Goal: Information Seeking & Learning: Learn about a topic

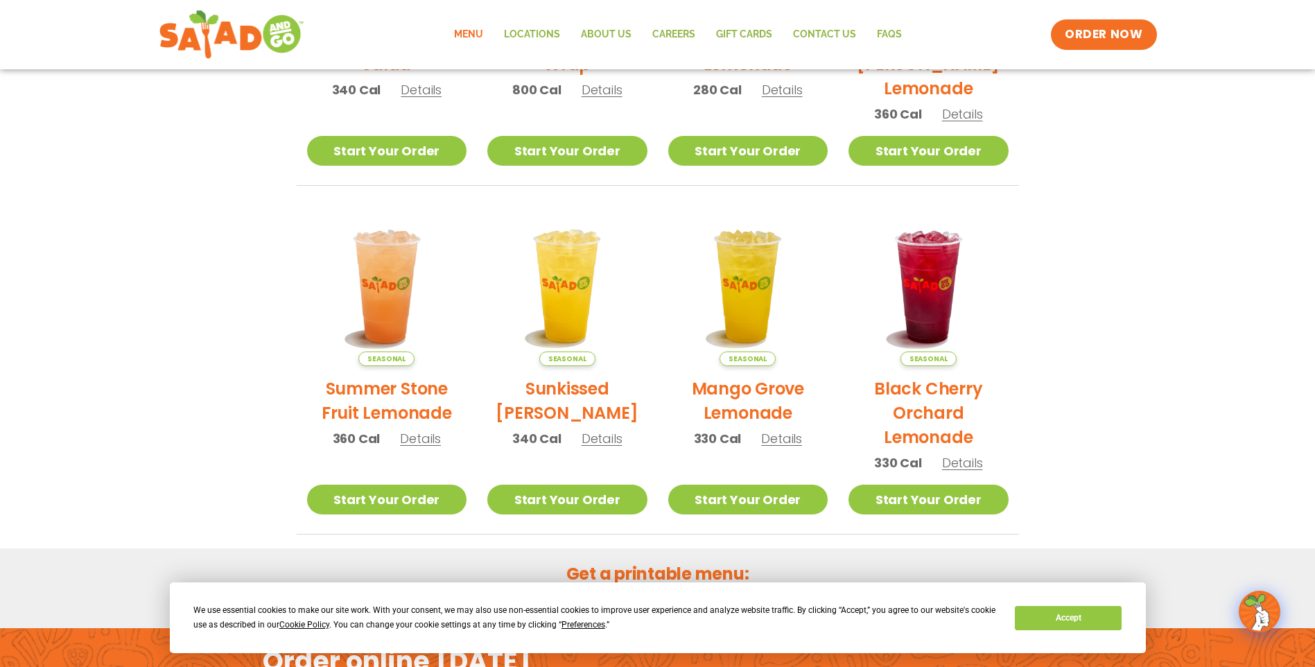
scroll to position [277, 0]
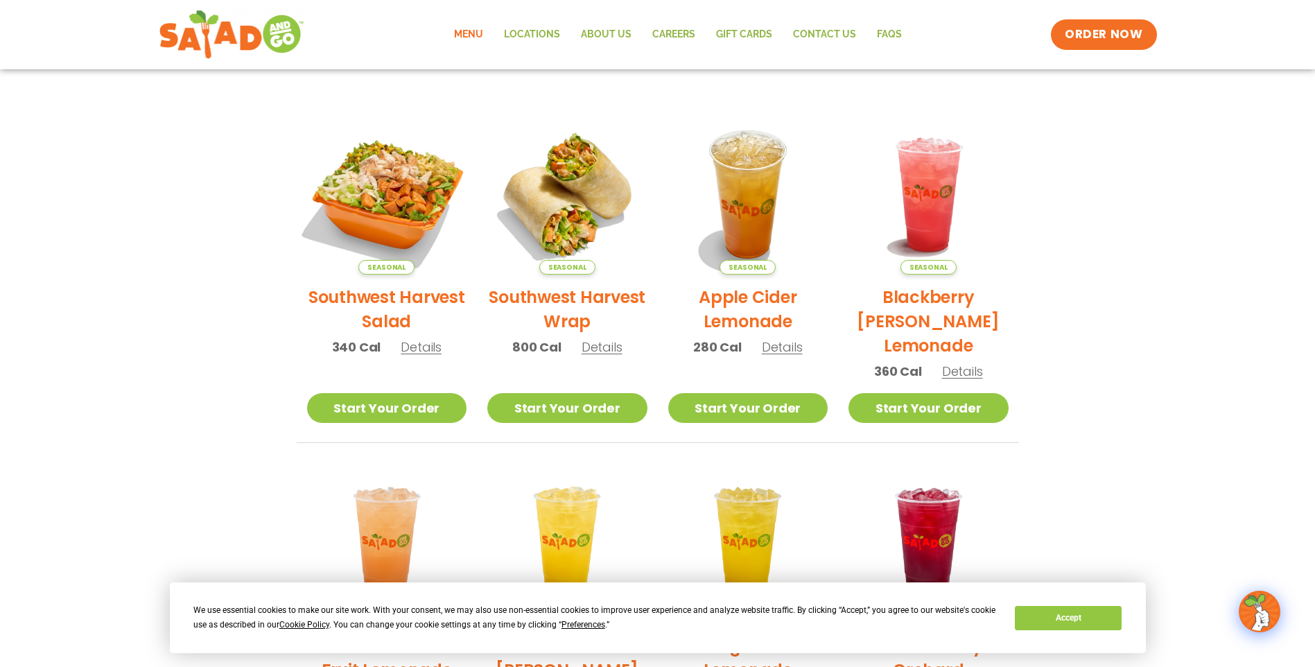
click at [389, 213] on img at bounding box center [386, 194] width 188 height 188
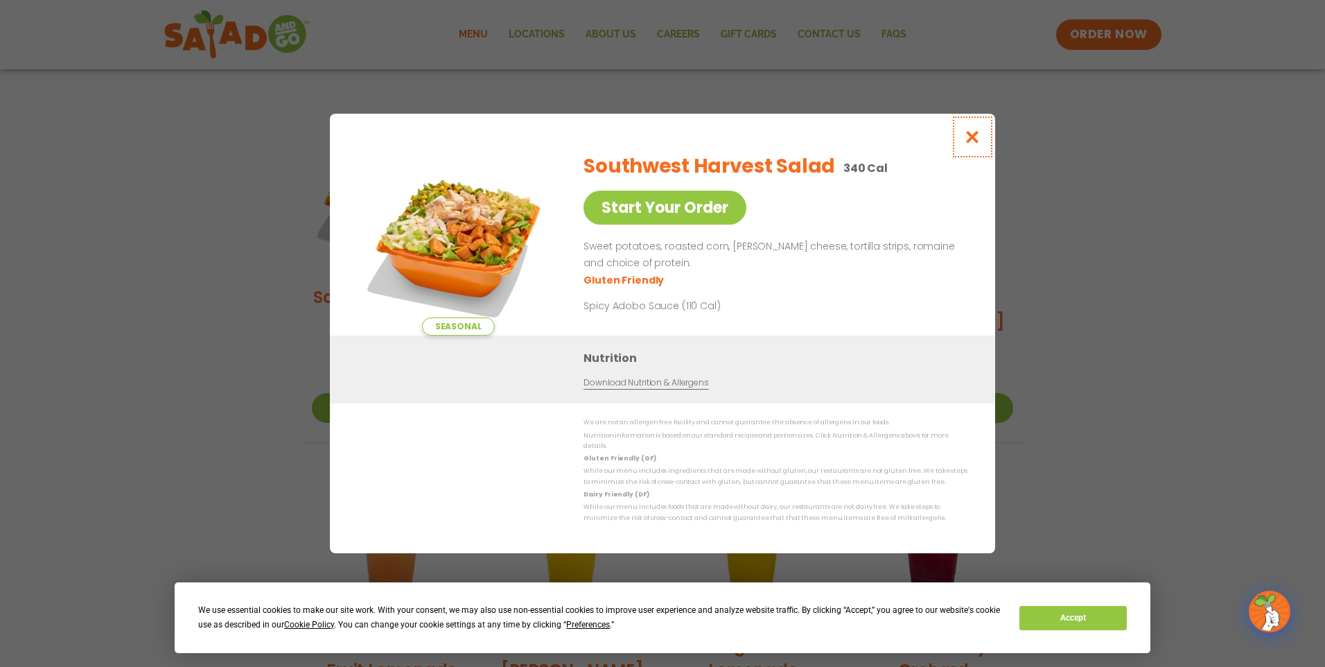
click at [971, 141] on icon "Close modal" at bounding box center [972, 137] width 17 height 15
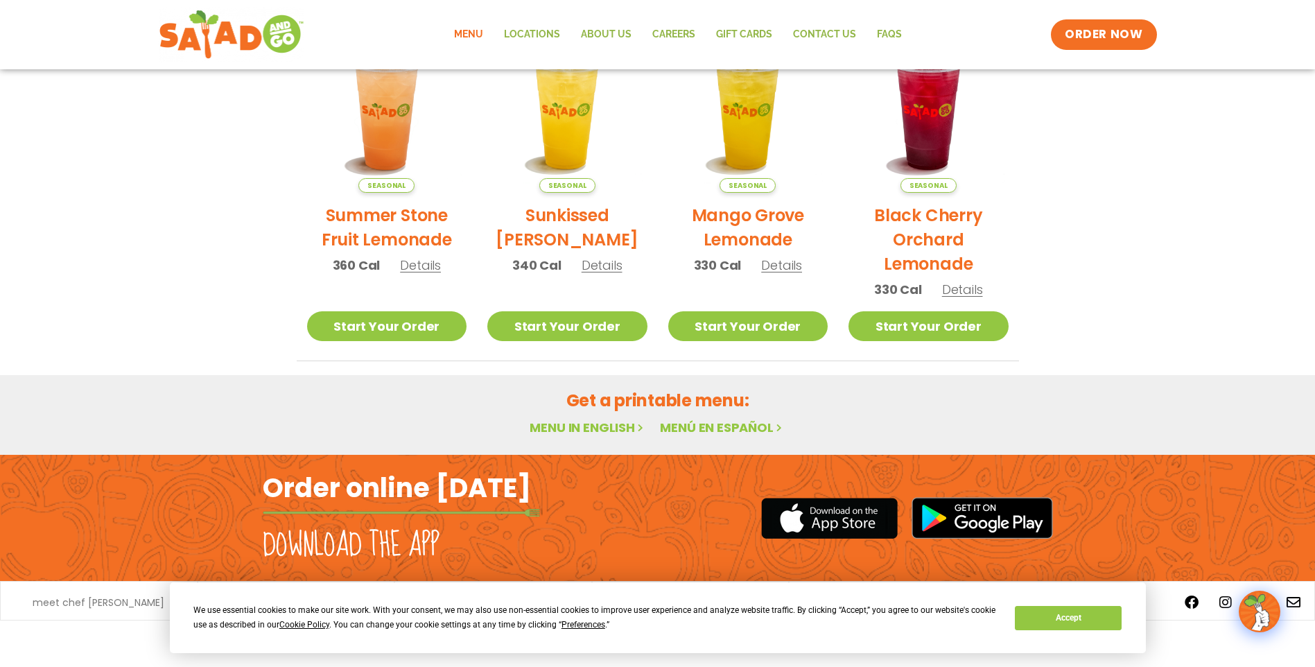
scroll to position [292, 0]
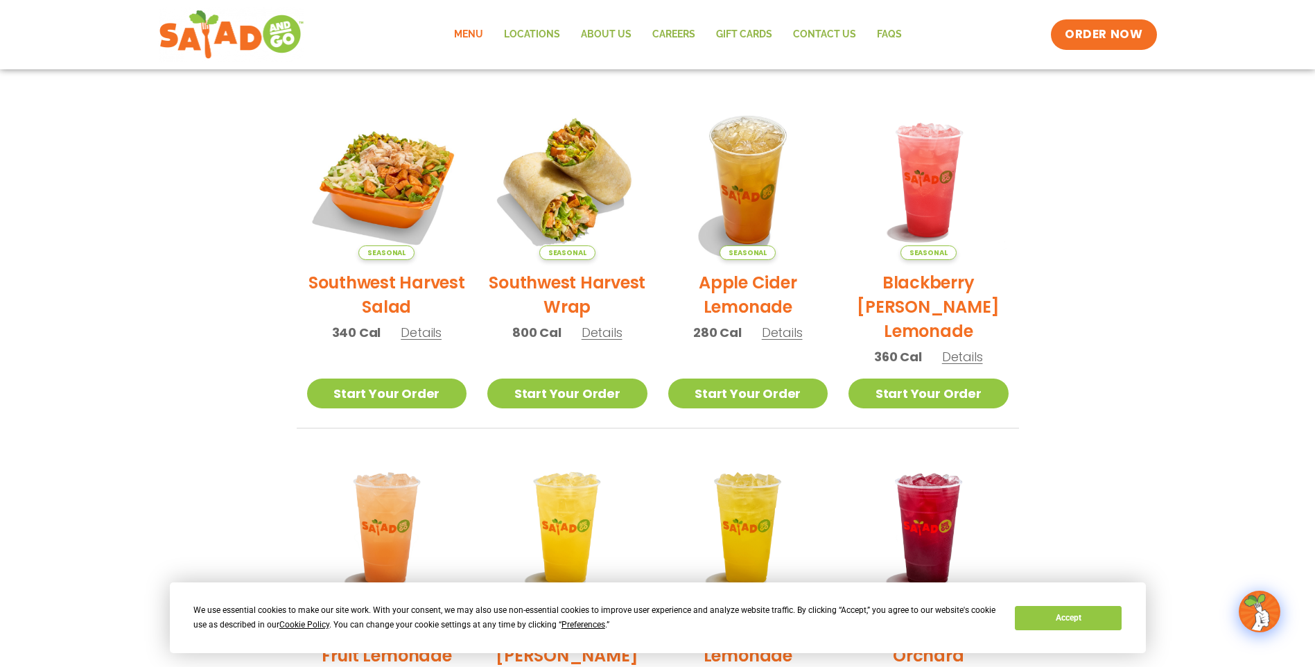
click at [468, 31] on link "Menu" at bounding box center [468, 35] width 50 height 32
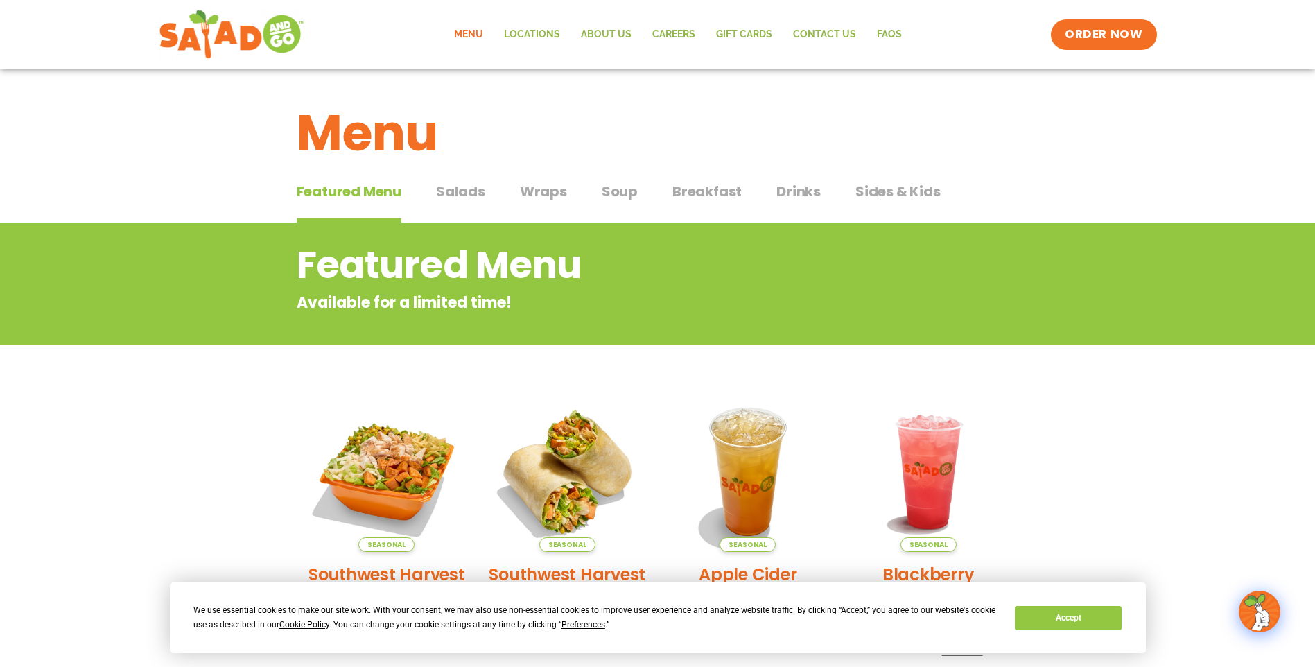
click at [455, 190] on span "Salads" at bounding box center [460, 191] width 49 height 21
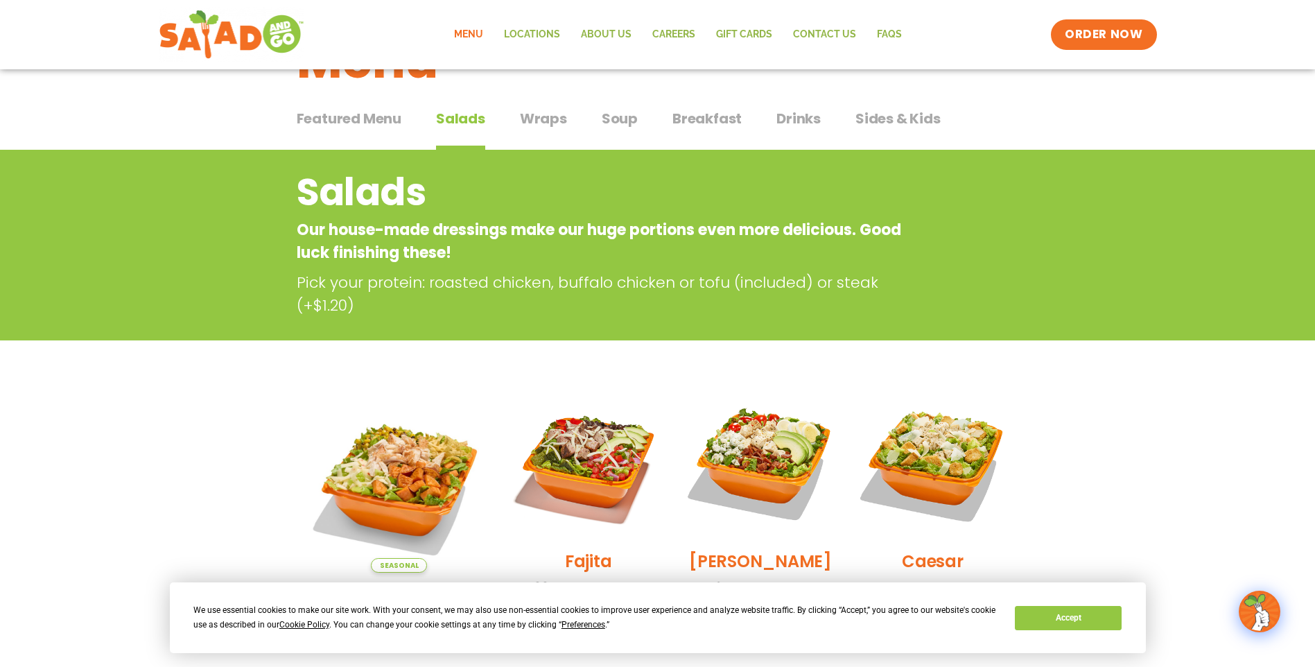
scroll to position [69, 0]
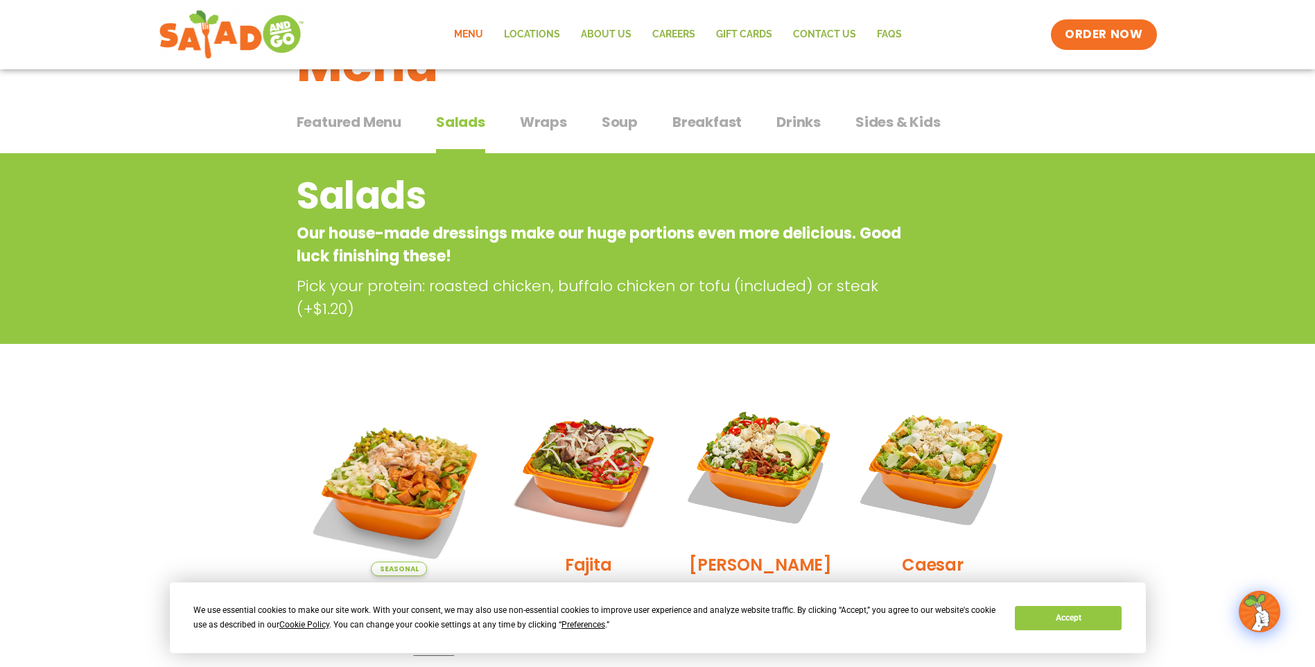
click at [552, 121] on span "Wraps" at bounding box center [543, 122] width 47 height 21
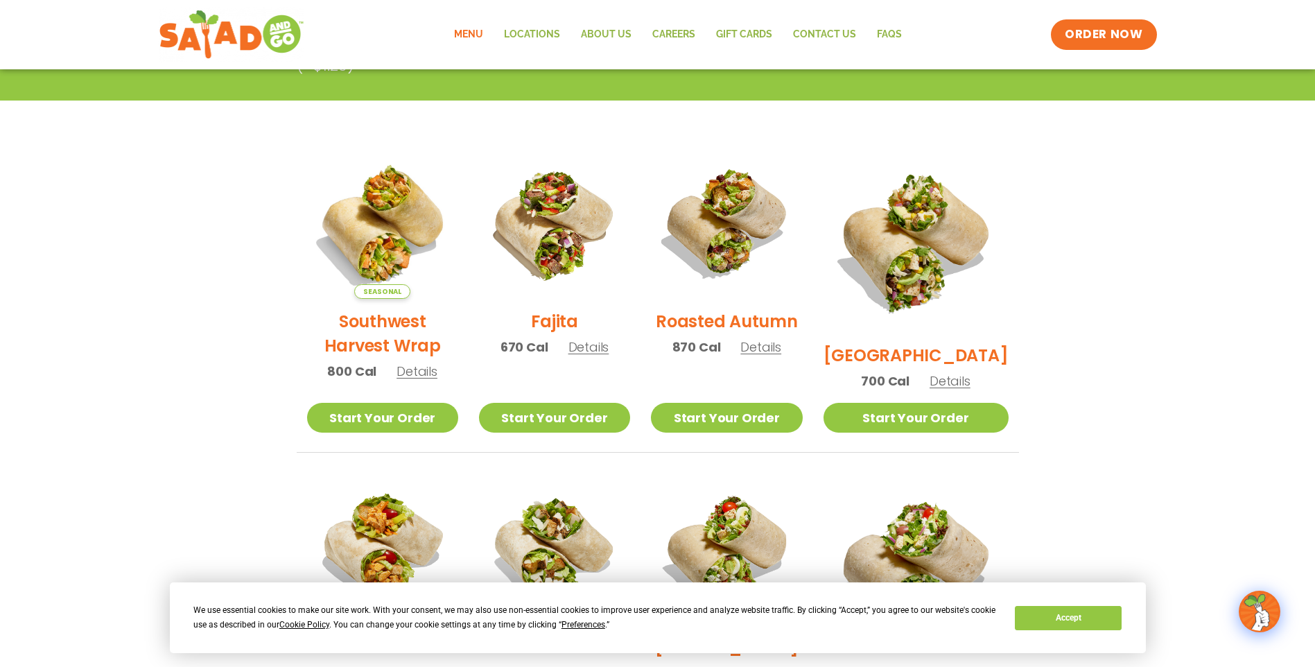
scroll to position [69, 0]
